Goal: Task Accomplishment & Management: Manage account settings

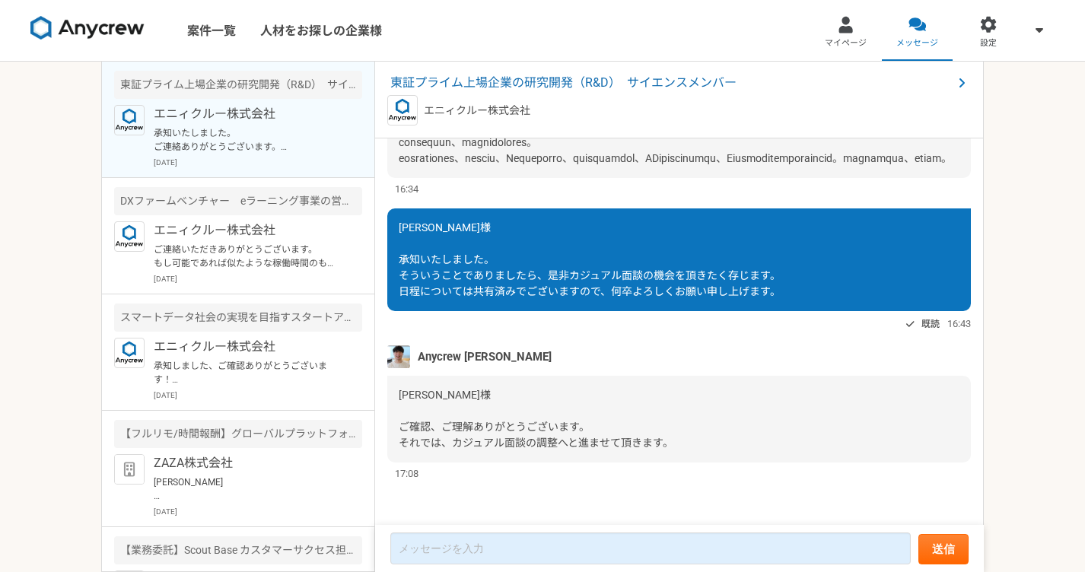
scroll to position [1909, 0]
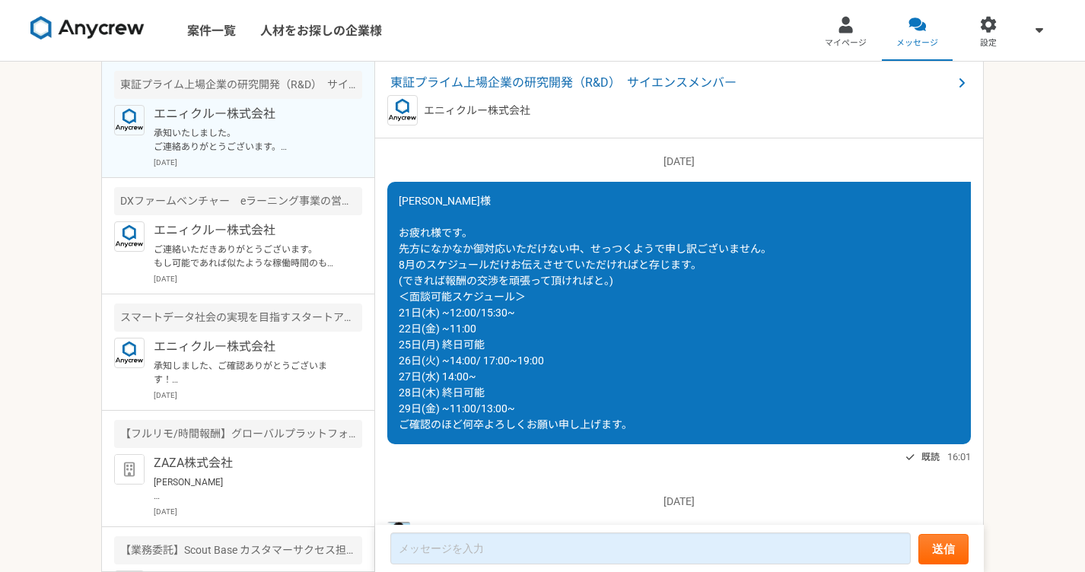
scroll to position [2196, 0]
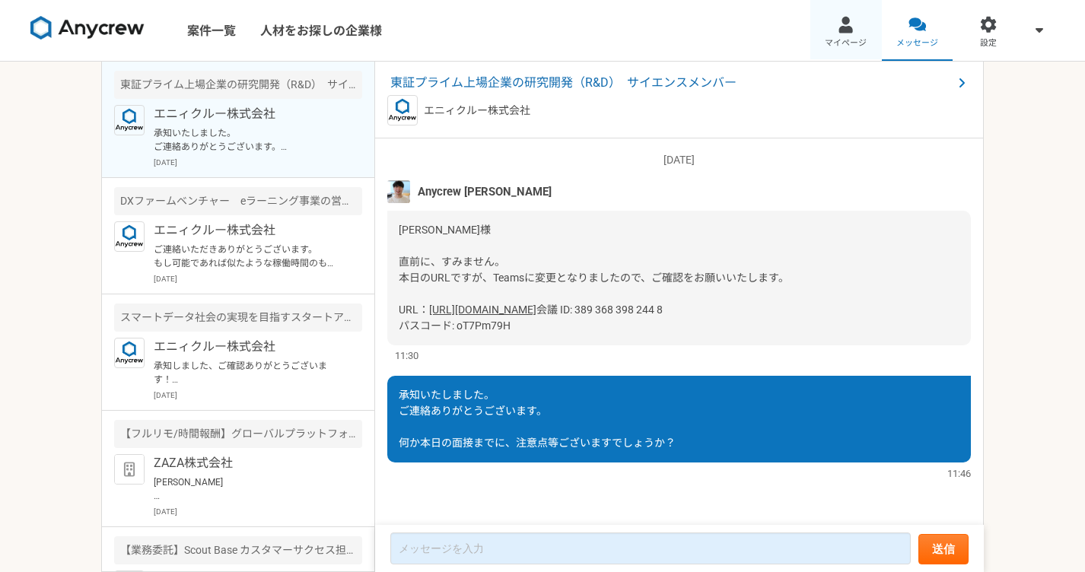
click at [847, 40] on span "マイページ" at bounding box center [845, 43] width 42 height 12
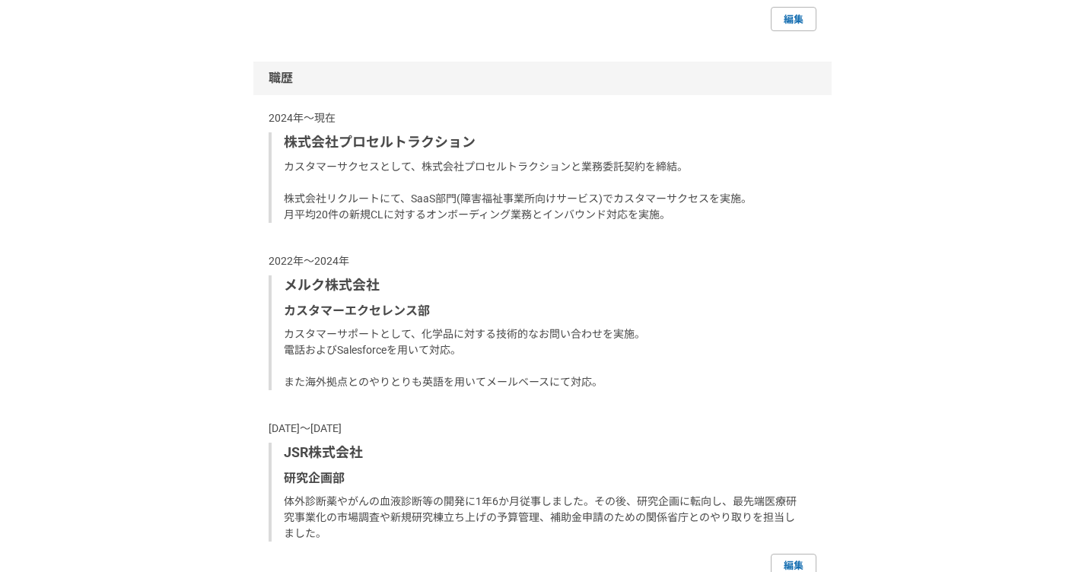
scroll to position [977, 0]
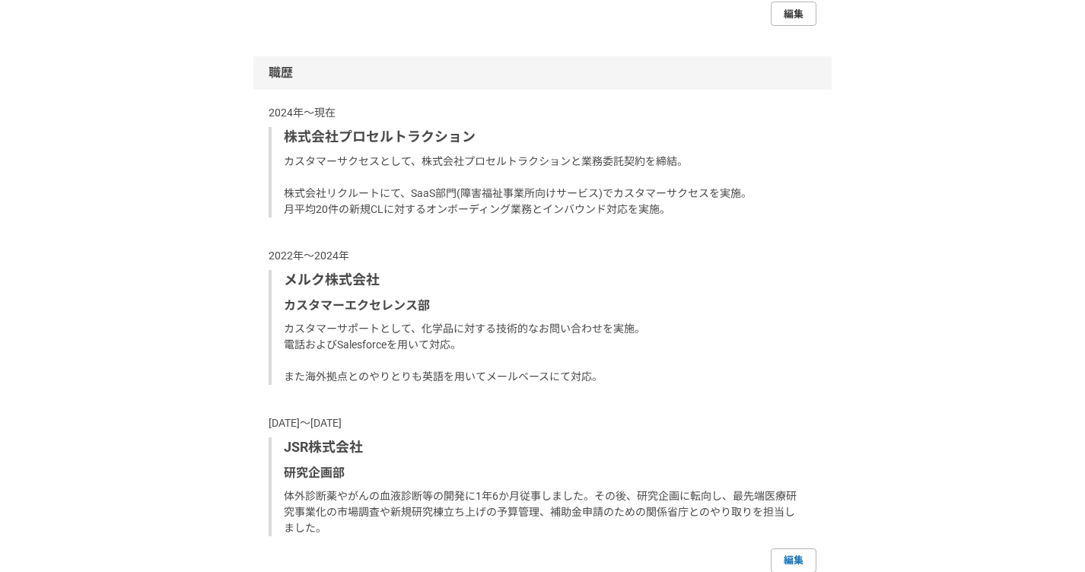
click at [786, 26] on link "編集" at bounding box center [793, 14] width 46 height 24
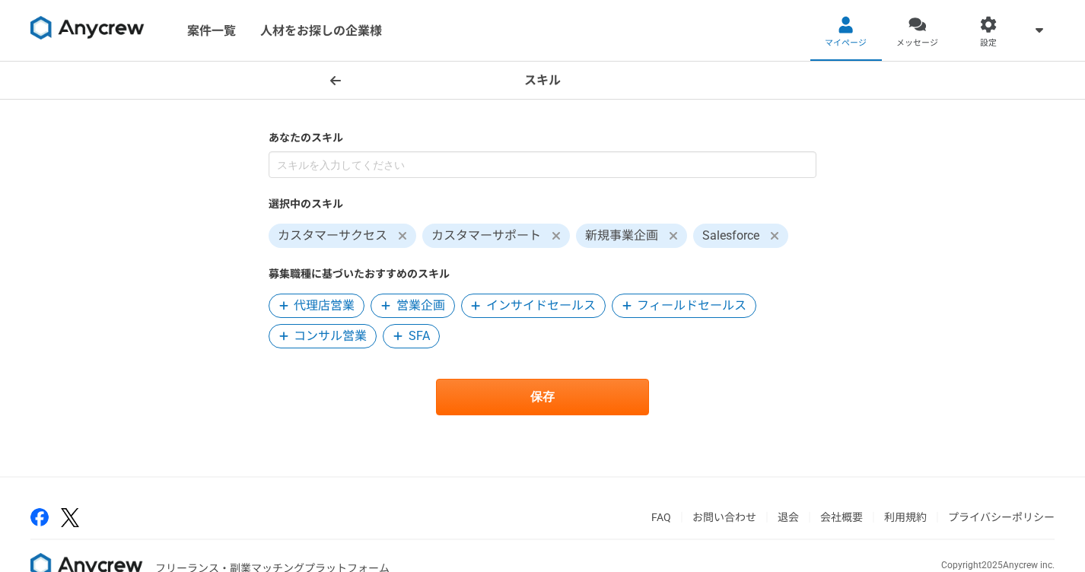
click at [330, 81] on icon at bounding box center [335, 79] width 11 height 9
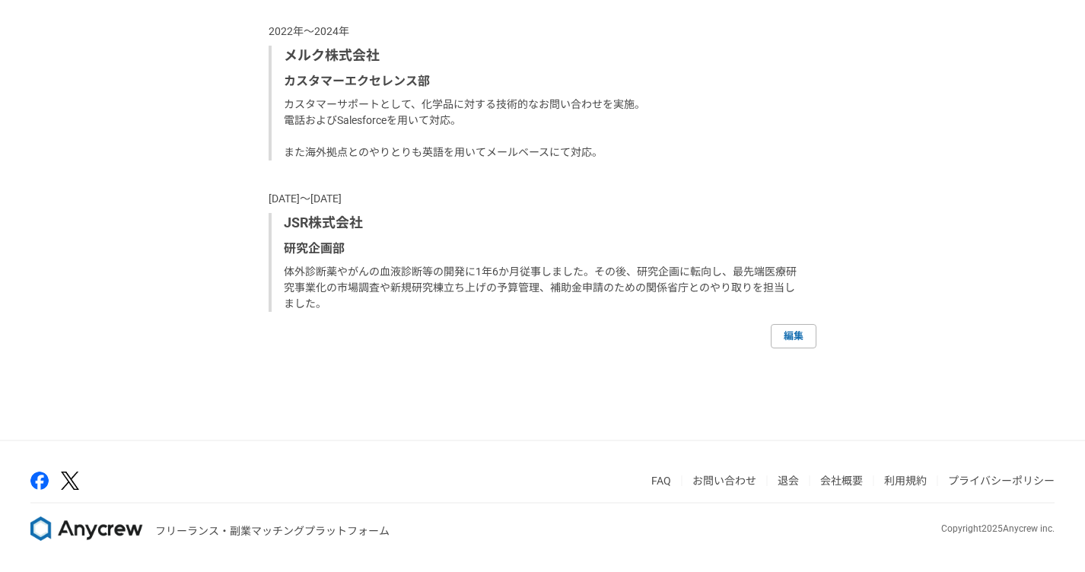
scroll to position [1238, 0]
click at [794, 343] on link "編集" at bounding box center [793, 336] width 46 height 24
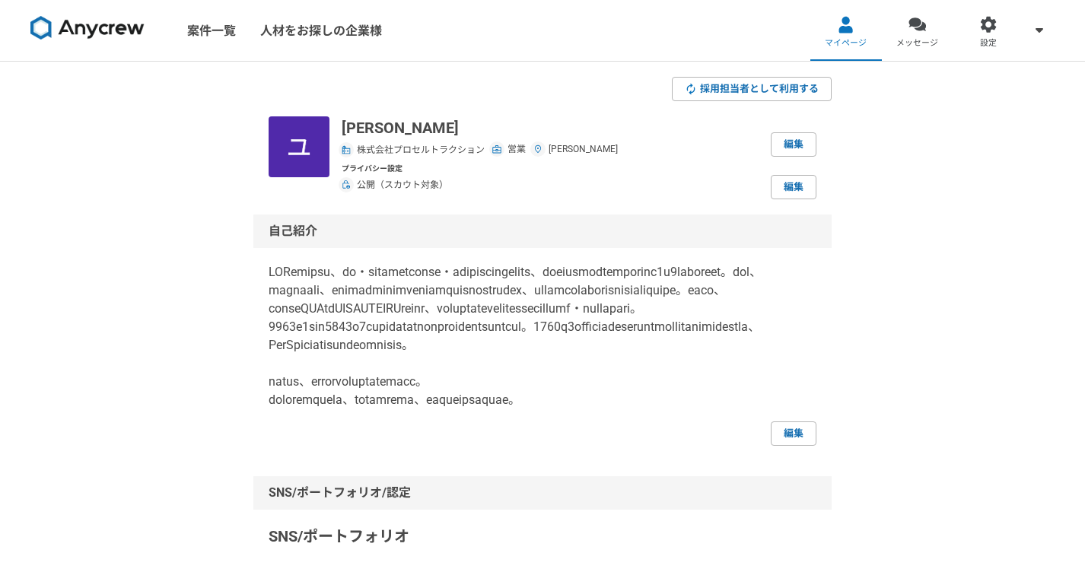
select select "2024"
select select "2022"
select select "2024"
select select "2016"
select select "2020"
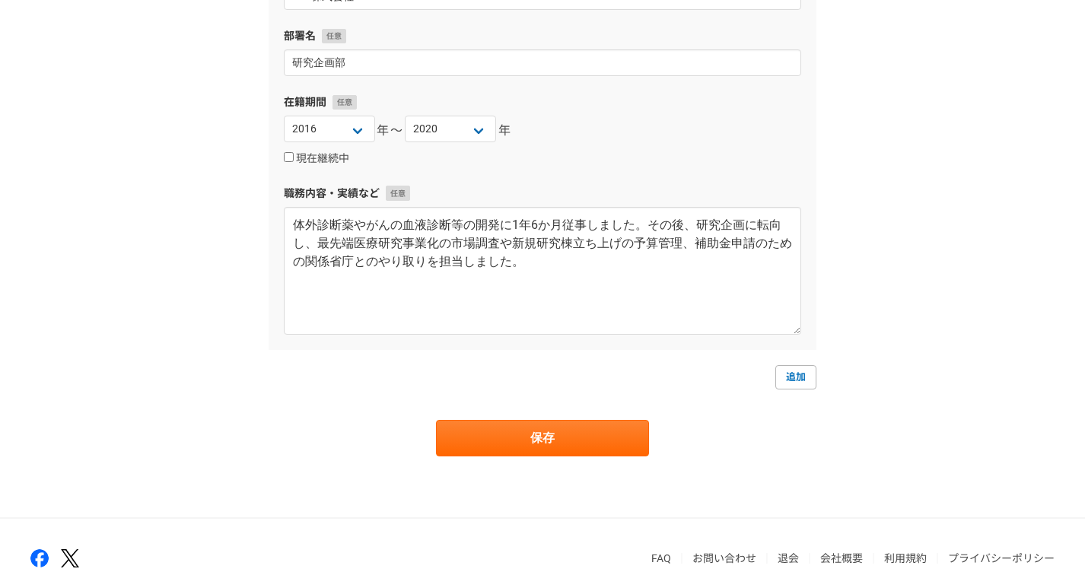
scroll to position [1184, 0]
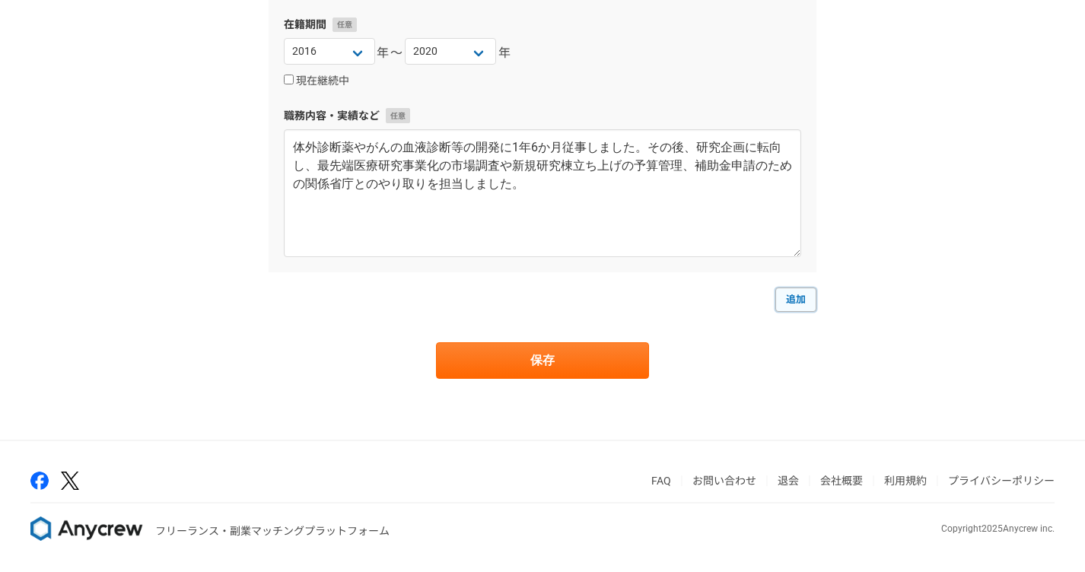
click at [788, 296] on link "追加" at bounding box center [795, 299] width 41 height 24
select select
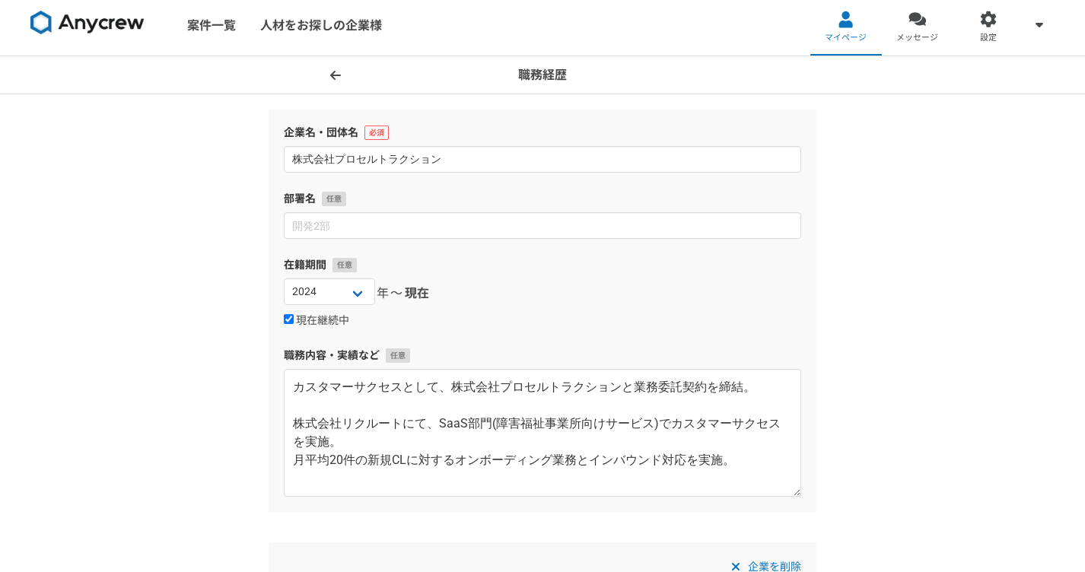
scroll to position [0, 0]
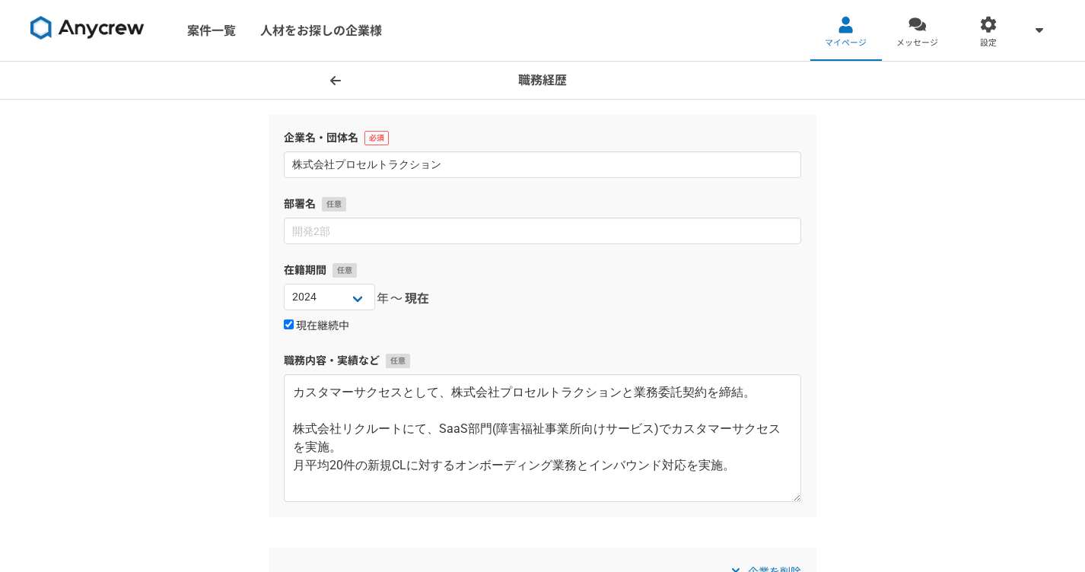
click at [290, 326] on input "現在継続中" at bounding box center [289, 324] width 10 height 10
checkbox input "false"
click at [442, 292] on select "[DATE] [DATE] [DATE] [DATE] [DATE] [DATE] [DATE] [DATE] [DATE] [DATE] [DATE] [D…" at bounding box center [450, 297] width 91 height 27
select select "2025"
click at [405, 284] on select "[DATE] [DATE] [DATE] [DATE] [DATE] [DATE] [DATE] [DATE] [DATE] [DATE] [DATE] [D…" at bounding box center [450, 297] width 91 height 27
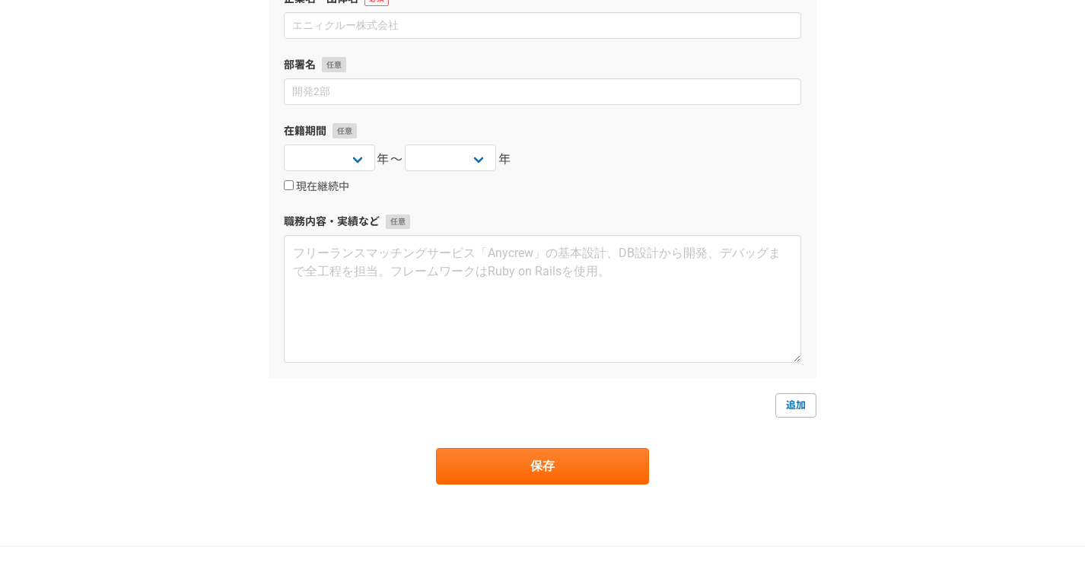
scroll to position [1351, 0]
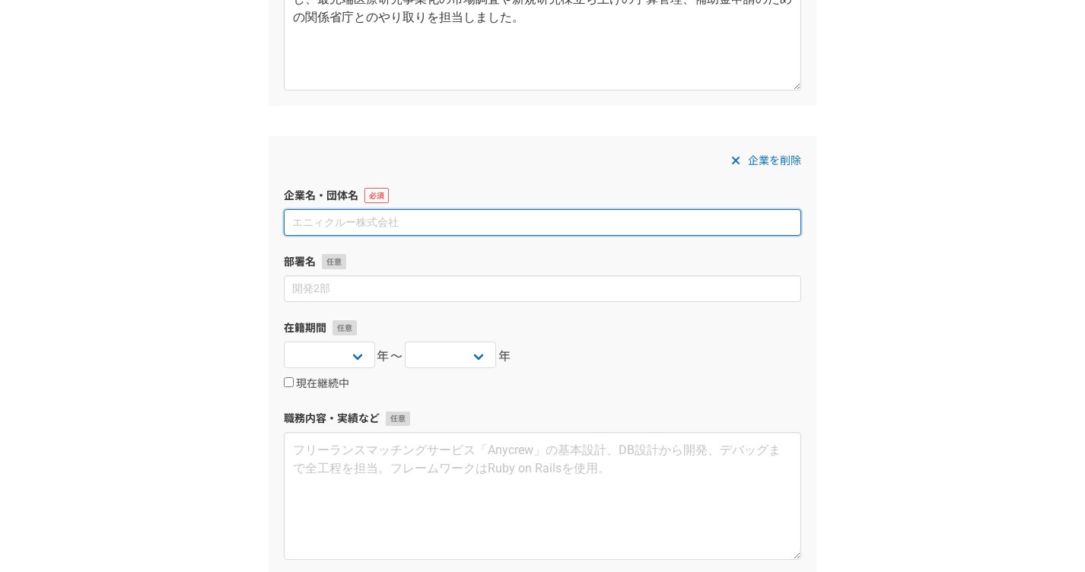
click at [430, 225] on input at bounding box center [542, 222] width 517 height 27
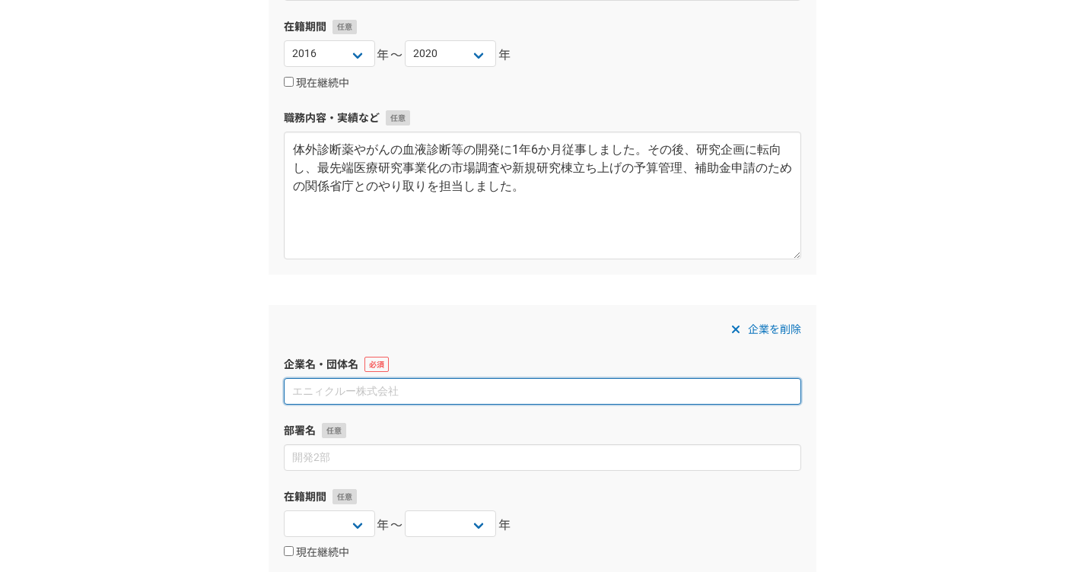
scroll to position [1459, 0]
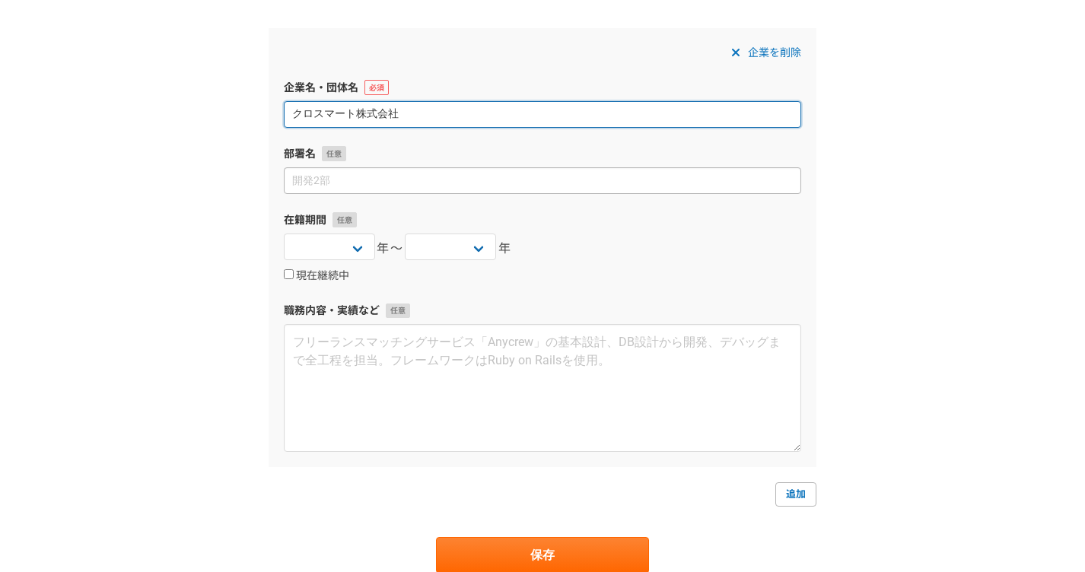
type input "クロスマート株式会社"
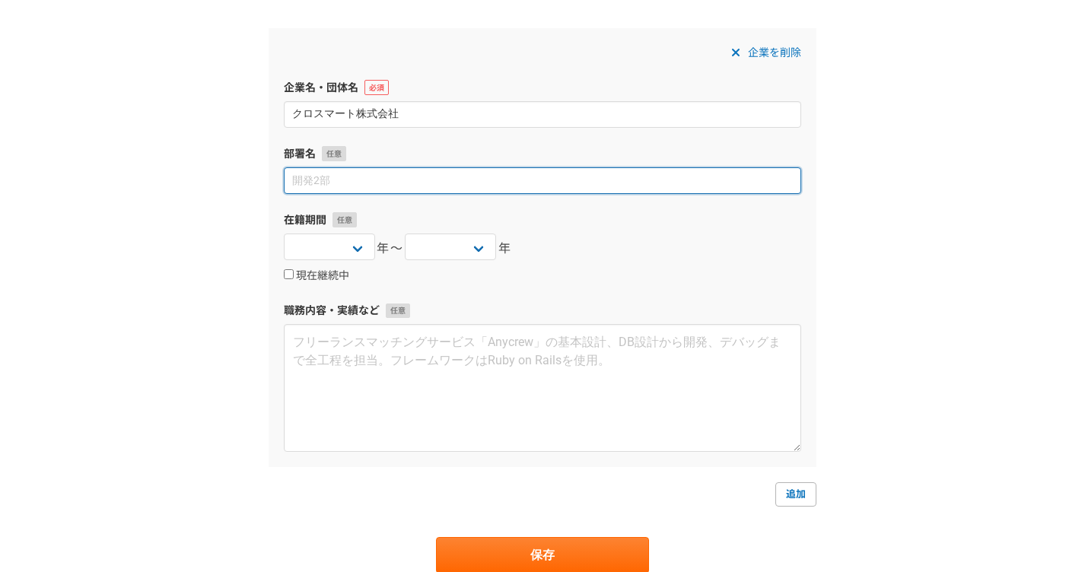
click at [319, 174] on input at bounding box center [542, 180] width 517 height 27
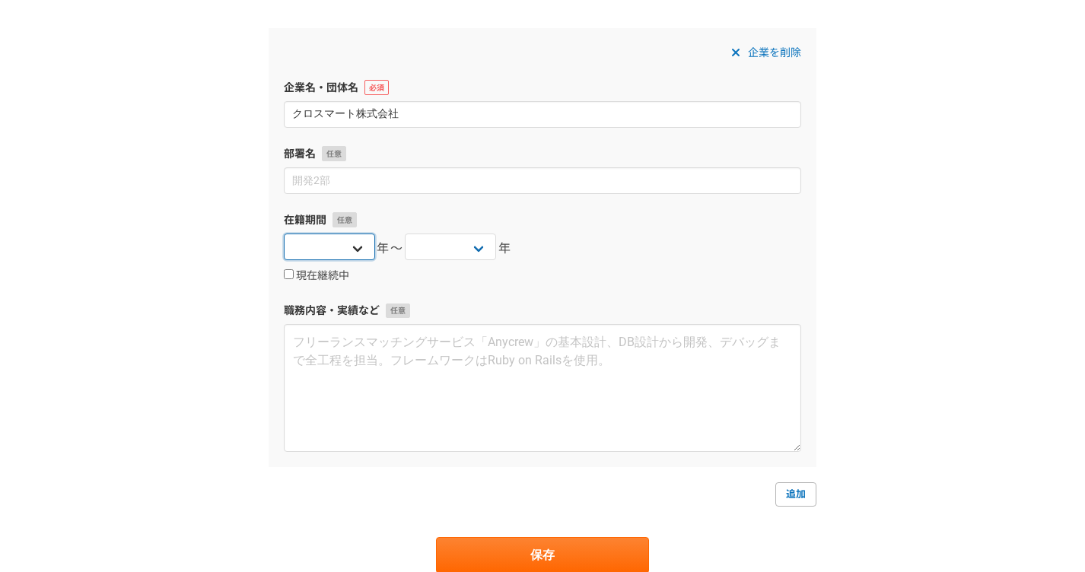
click at [320, 233] on select "[DATE] [DATE] [DATE] [DATE] [DATE] [DATE] [DATE] [DATE] [DATE] [DATE] [DATE] [D…" at bounding box center [329, 246] width 91 height 27
select select "2025"
click at [284, 233] on select "[DATE] [DATE] [DATE] [DATE] [DATE] [DATE] [DATE] [DATE] [DATE] [DATE] [DATE] [D…" at bounding box center [329, 246] width 91 height 27
click at [294, 277] on label "現在継続中" at bounding box center [316, 276] width 65 height 14
click at [294, 277] on input "現在継続中" at bounding box center [289, 274] width 10 height 10
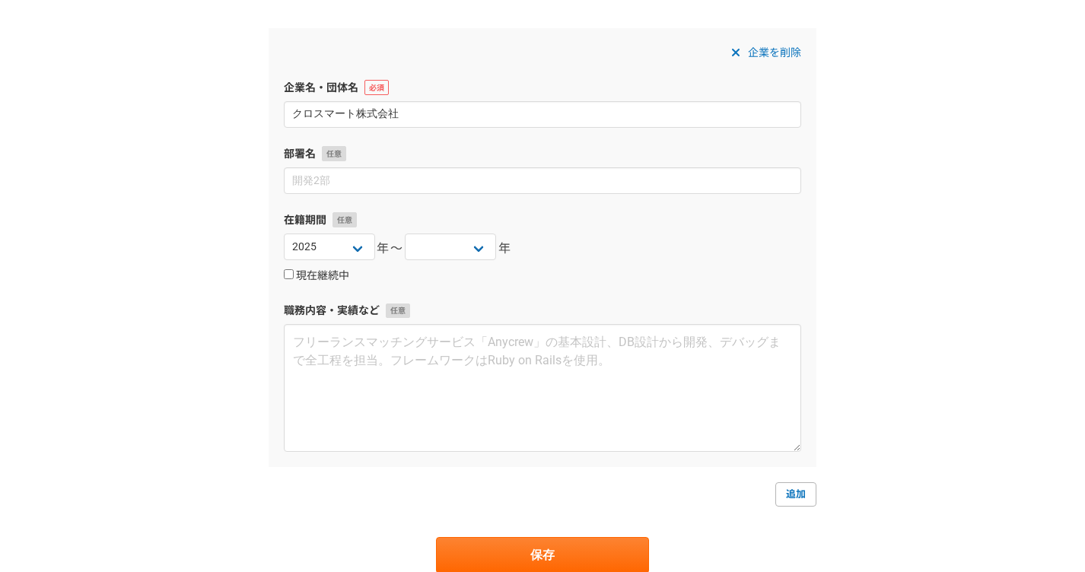
checkbox input "true"
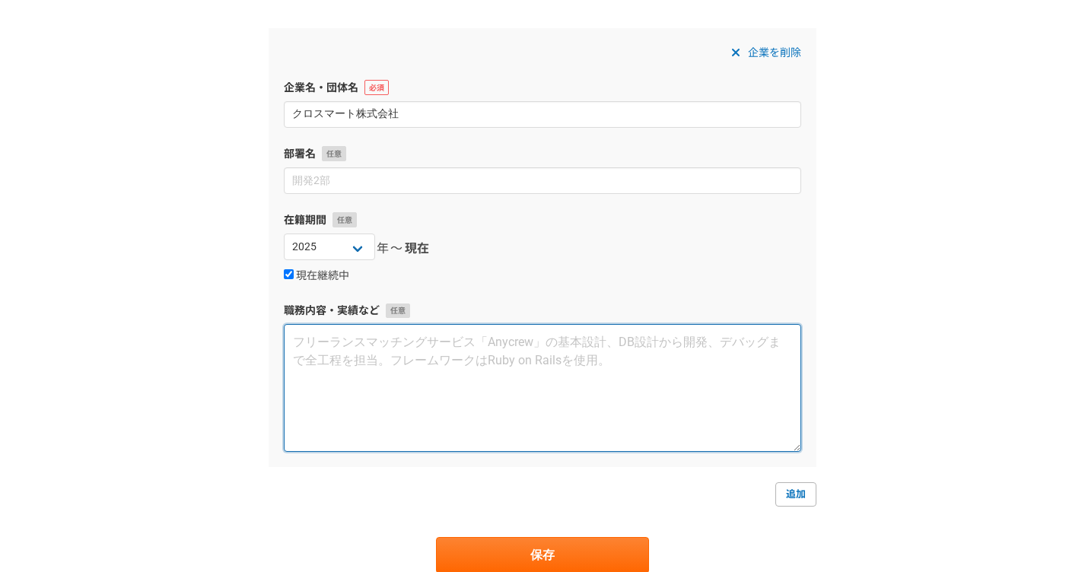
click at [353, 346] on textarea at bounding box center [542, 388] width 517 height 128
type textarea "せ"
type textarea "卸"
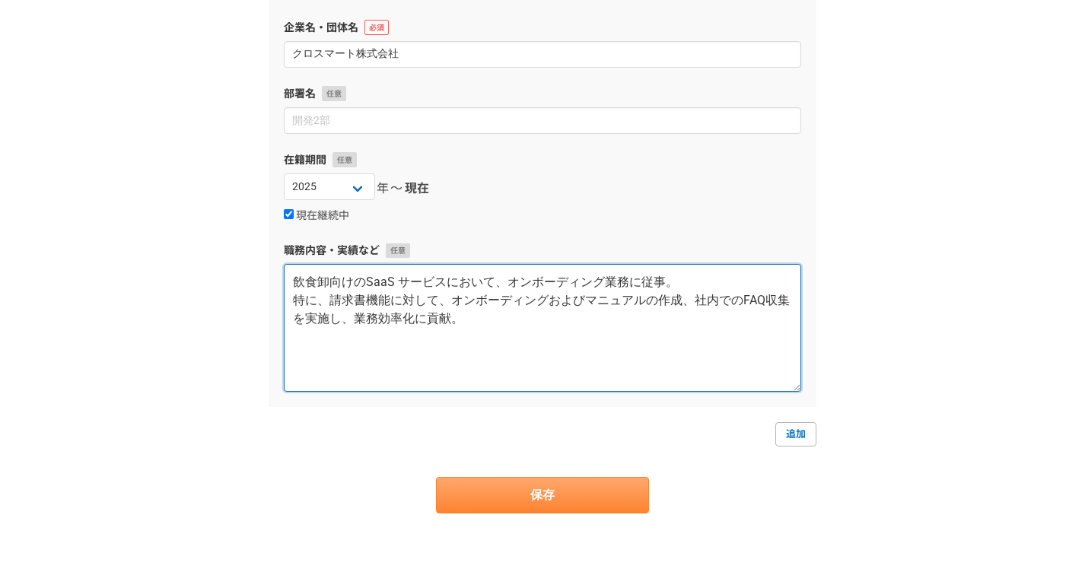
scroll to position [1653, 0]
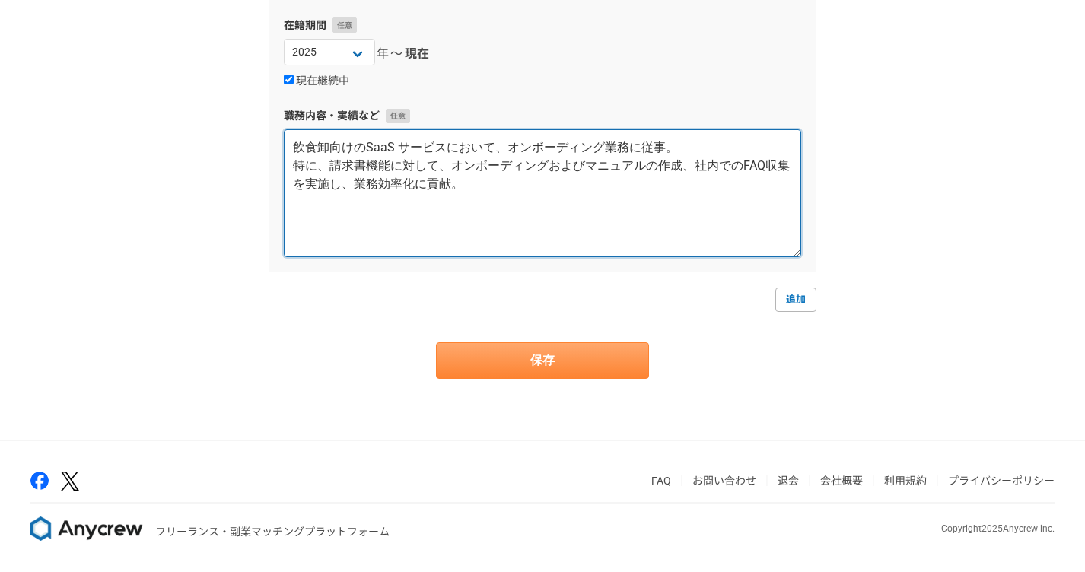
type textarea "飲食卸向けのSaaS サービスにおいて、オンボーディング業務に従事。 特に、請求書機能に対して、オンボーディングおよびマニュアルの作成、社内でのFAQ収集を実…"
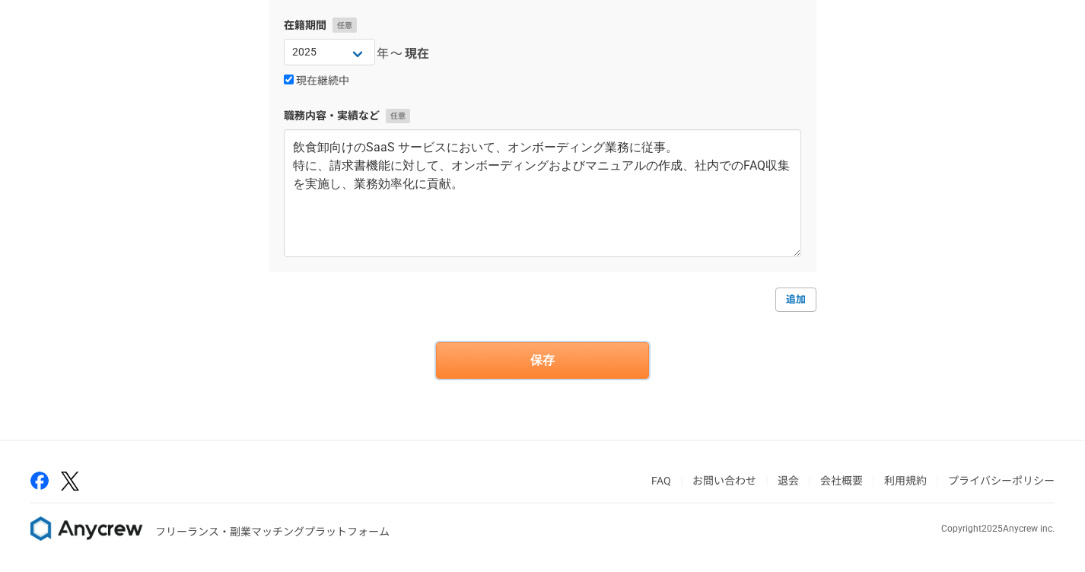
click at [499, 367] on button "保存" at bounding box center [542, 360] width 213 height 37
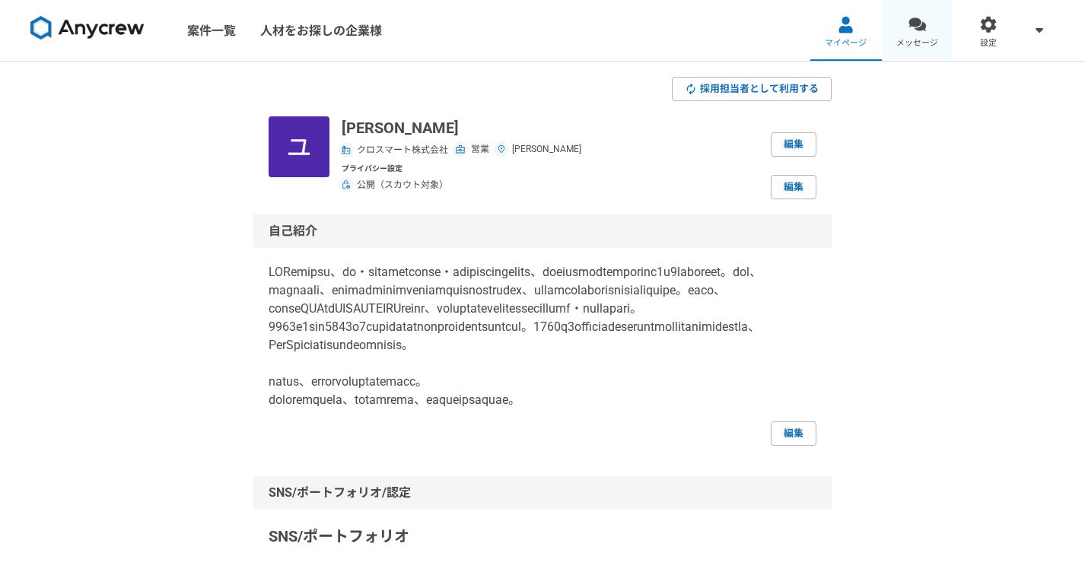
click at [900, 40] on span "メッセージ" at bounding box center [917, 43] width 42 height 12
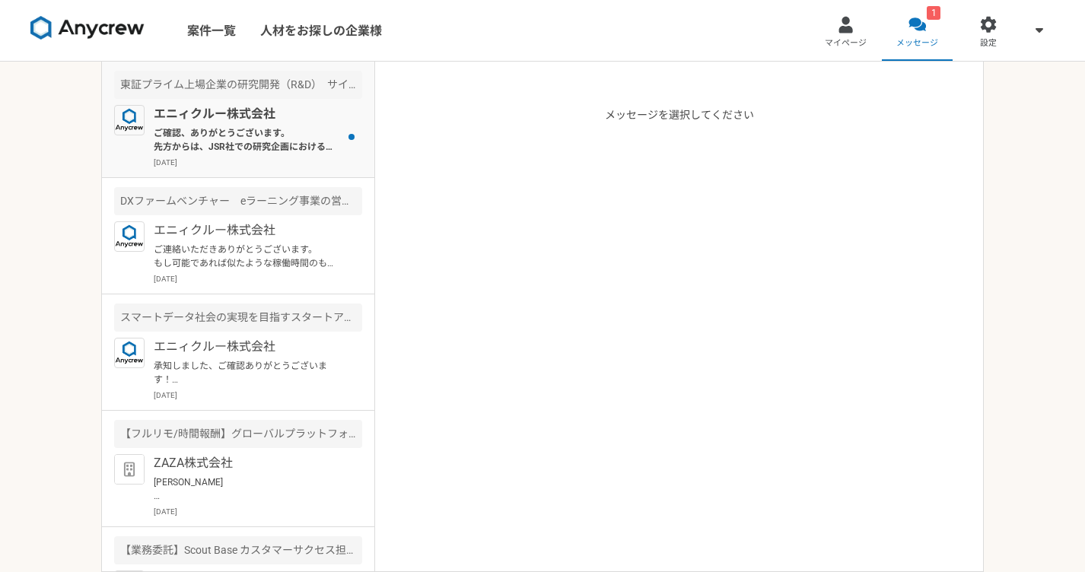
click at [233, 143] on p "ご確認、ありがとうございます。 先方からは、JSR社での研究企画におけるご経験を詳しく伺いたいとのことでしたので、その点を重視してお話いただければと思います。" at bounding box center [248, 139] width 188 height 27
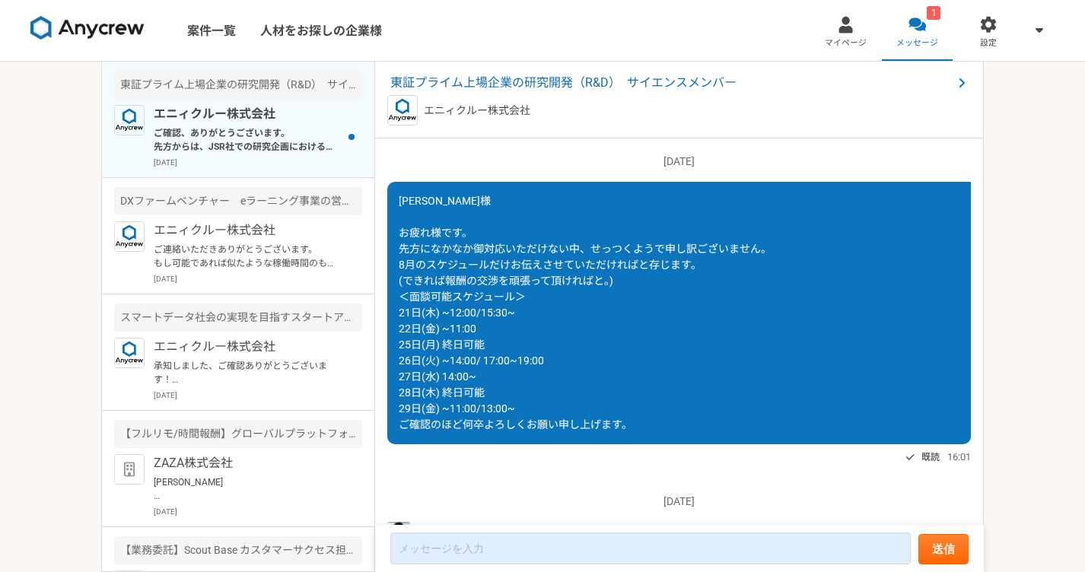
scroll to position [1991, 0]
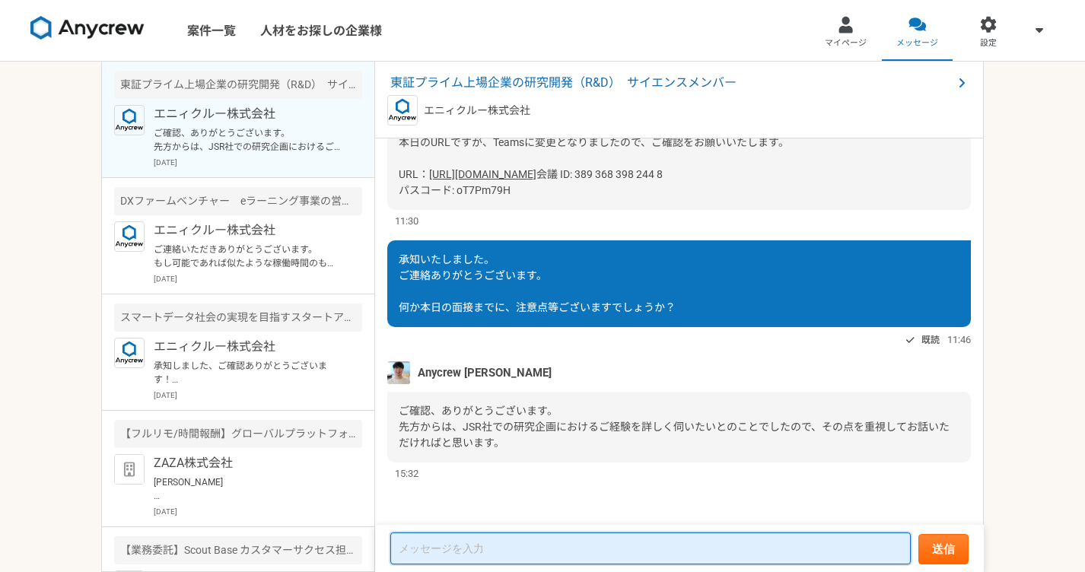
click at [513, 553] on textarea at bounding box center [650, 548] width 520 height 32
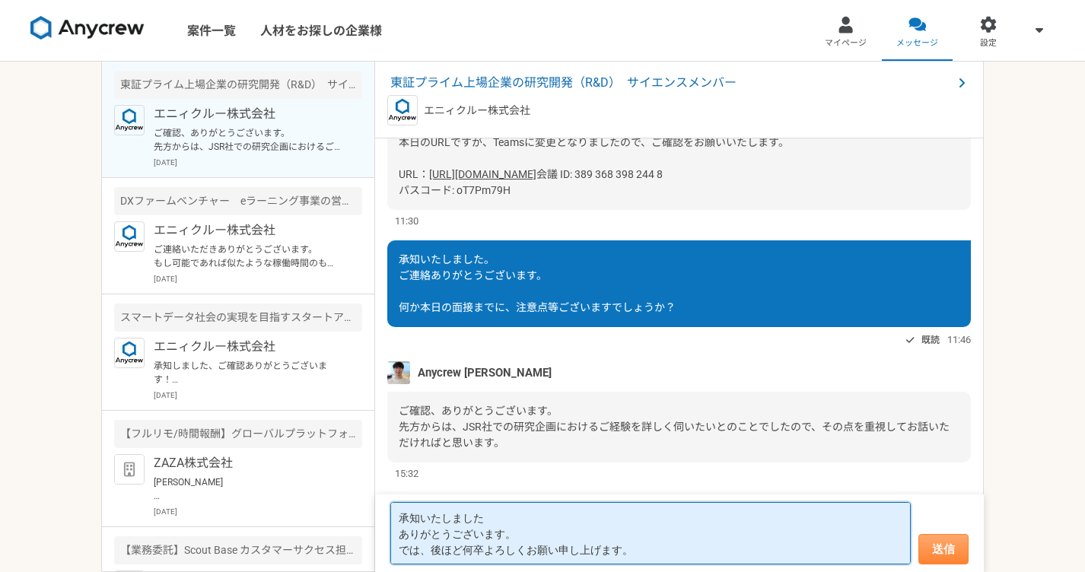
type textarea "承知いたしました ありがとうございます。 では、後ほど何卒よろしくお願い申し上げます。"
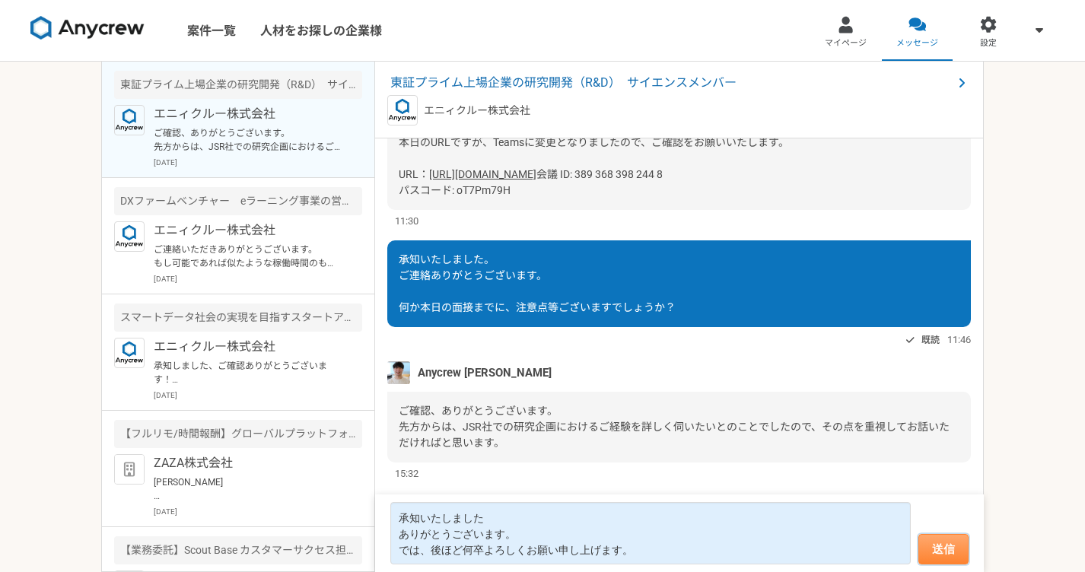
click at [945, 535] on button "送信" at bounding box center [943, 549] width 50 height 30
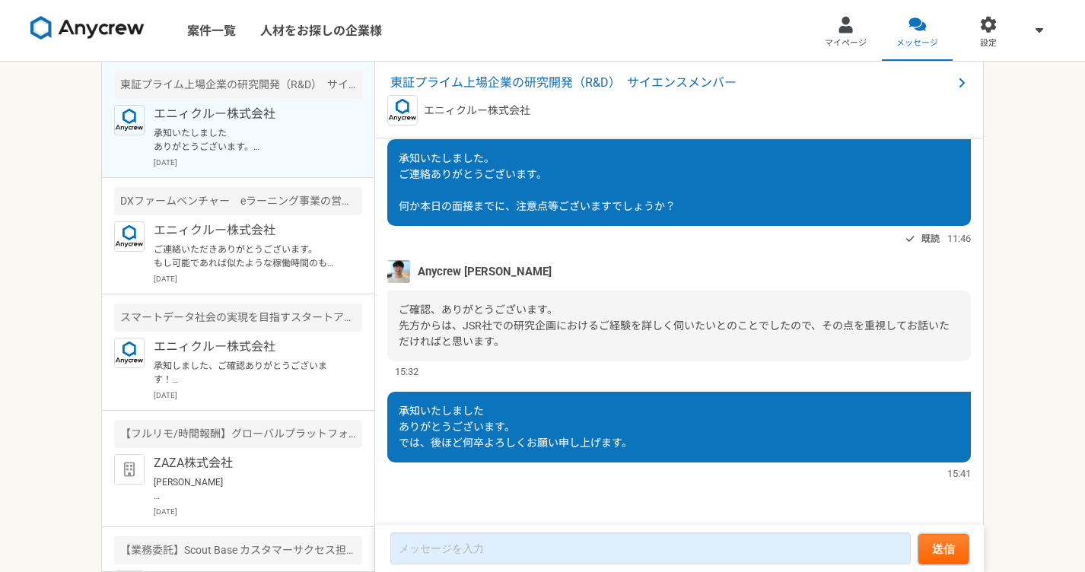
scroll to position [1411, 0]
